Goal: Use online tool/utility: Utilize a website feature to perform a specific function

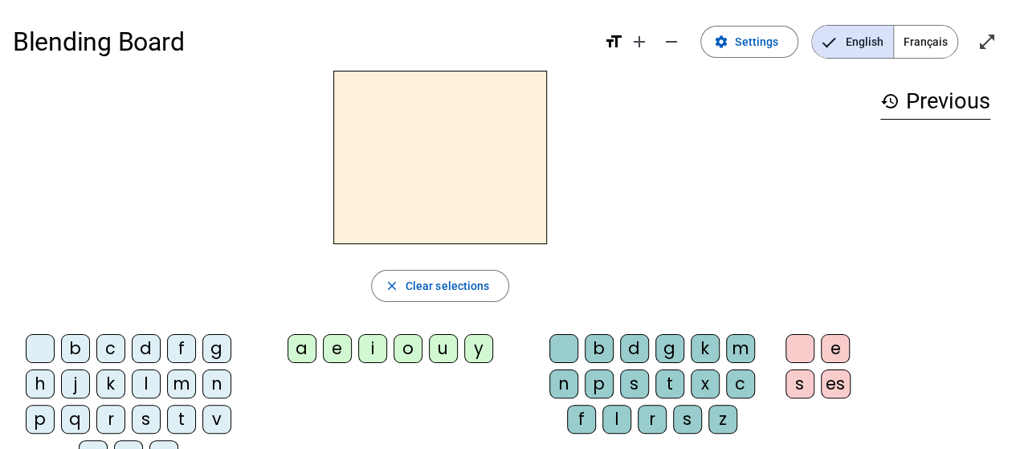
drag, startPoint x: 74, startPoint y: 346, endPoint x: 392, endPoint y: 150, distance: 373.5
click at [392, 150] on div "close Clear selections b c d f g h j k l m n p q r s t v w y z a e i o u y b d …" at bounding box center [440, 276] width 854 height 411
click at [87, 342] on div "b" at bounding box center [75, 348] width 29 height 29
click at [299, 346] on div "a" at bounding box center [301, 348] width 29 height 29
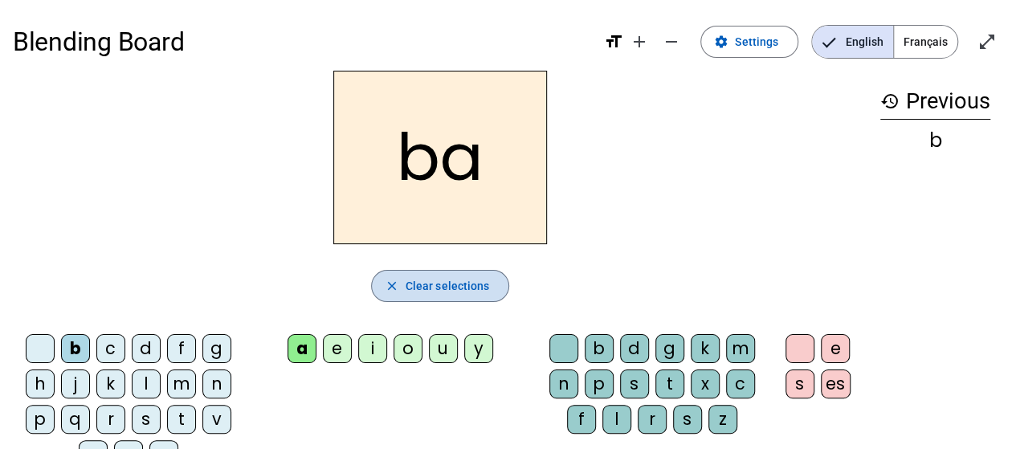
click at [440, 291] on span "Clear selections" at bounding box center [448, 285] width 84 height 19
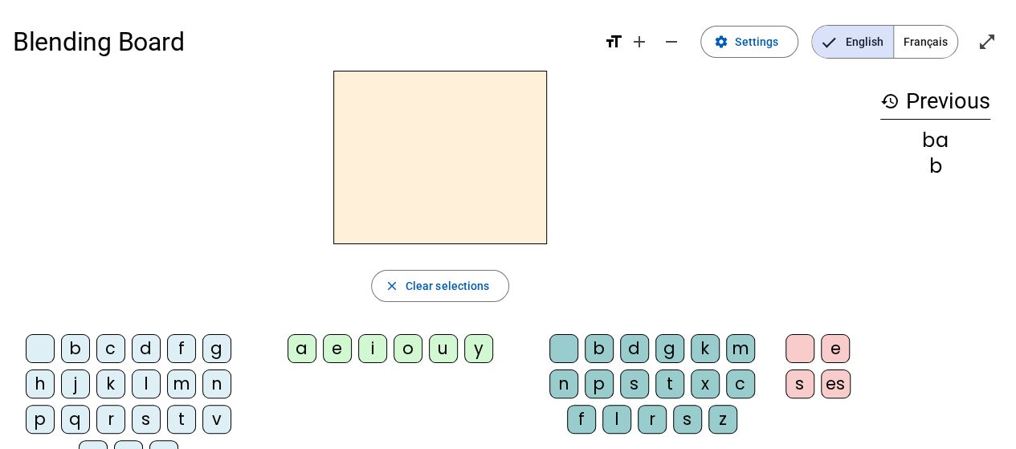
click at [110, 342] on div "c" at bounding box center [110, 348] width 29 height 29
click at [300, 344] on div "a" at bounding box center [301, 348] width 29 height 29
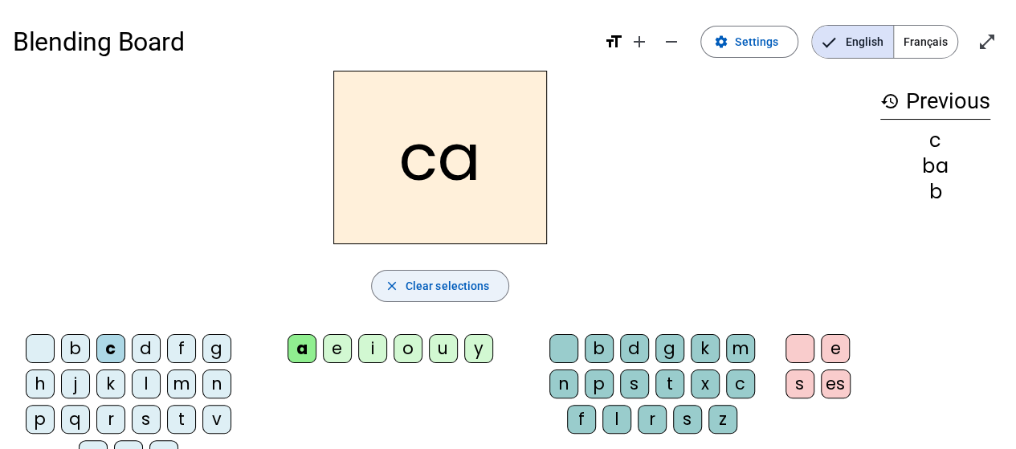
click at [451, 288] on span "Clear selections" at bounding box center [448, 285] width 84 height 19
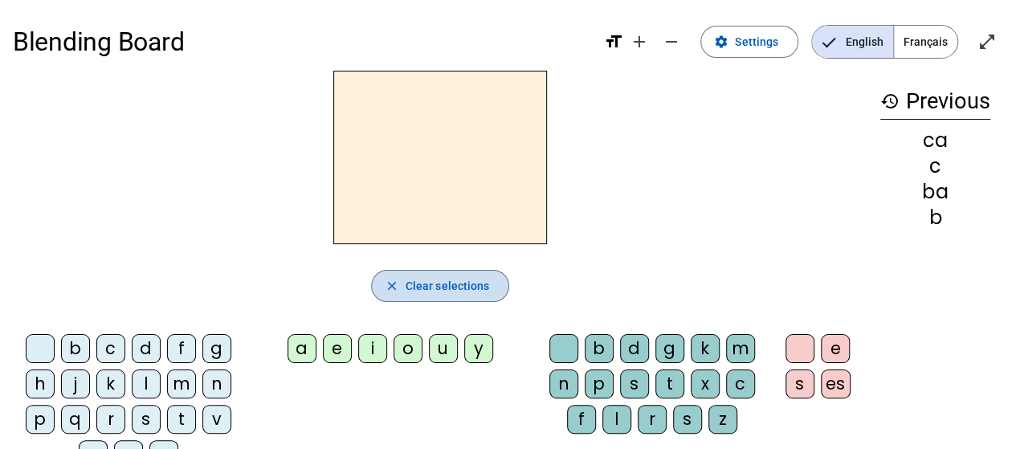
click at [449, 283] on span "Clear selections" at bounding box center [448, 285] width 84 height 19
